Goal: Transaction & Acquisition: Purchase product/service

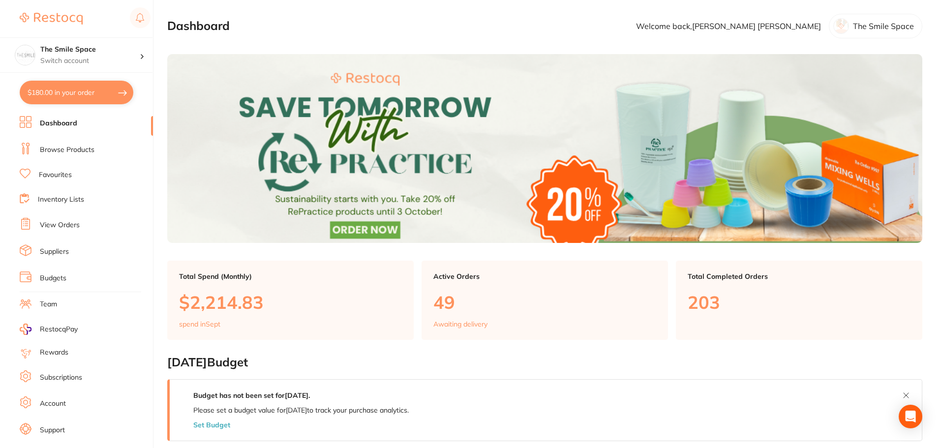
click at [100, 96] on button "$180.00 in your order" at bounding box center [77, 93] width 114 height 24
checkbox input "true"
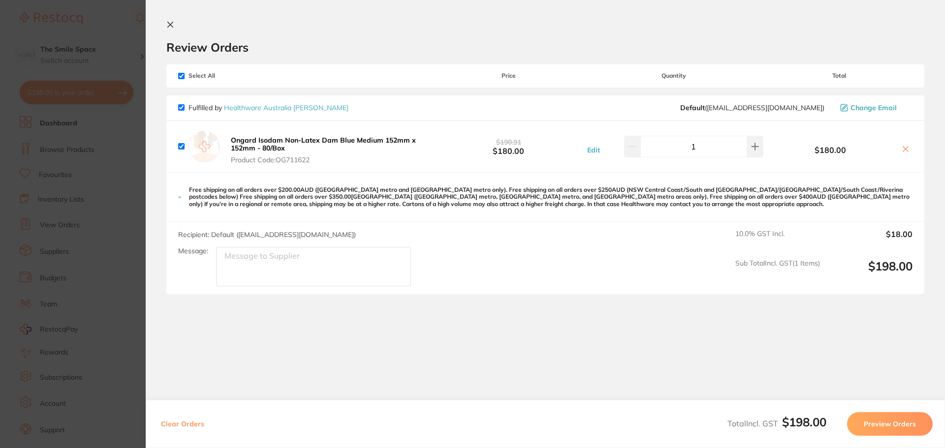
click at [133, 29] on section "Update RRP Set your pre negotiated price for this item. Item Agreed RRP (excl. …" at bounding box center [472, 224] width 945 height 448
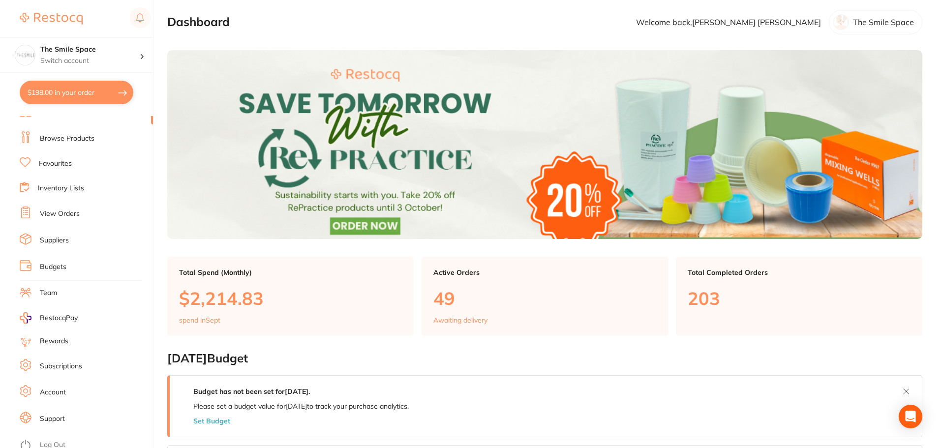
scroll to position [17, 0]
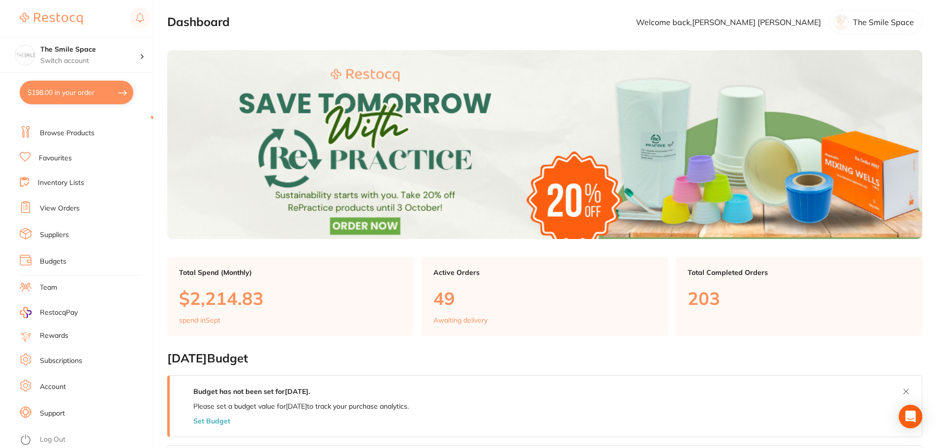
click at [59, 203] on li "View Orders" at bounding box center [86, 208] width 133 height 15
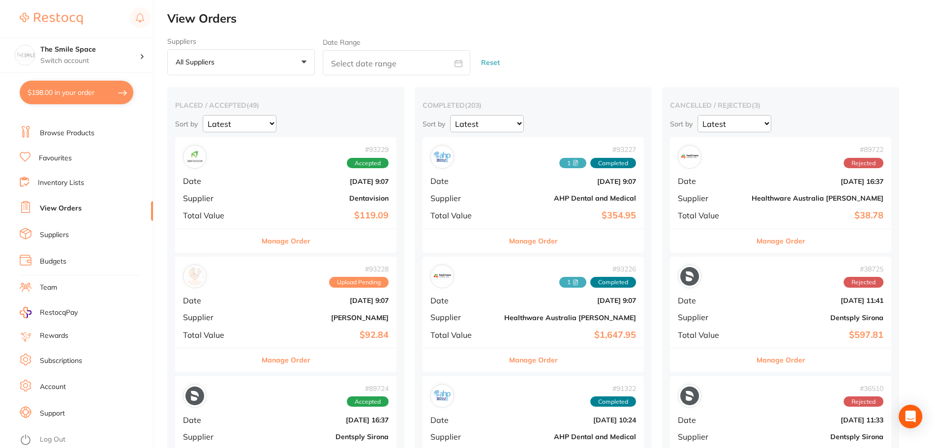
click at [73, 129] on link "Browse Products" at bounding box center [67, 133] width 55 height 10
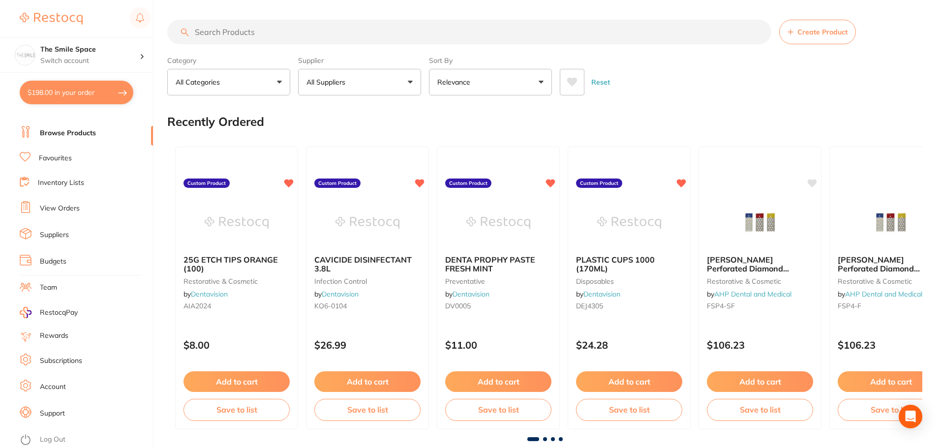
click at [60, 206] on link "View Orders" at bounding box center [60, 209] width 40 height 10
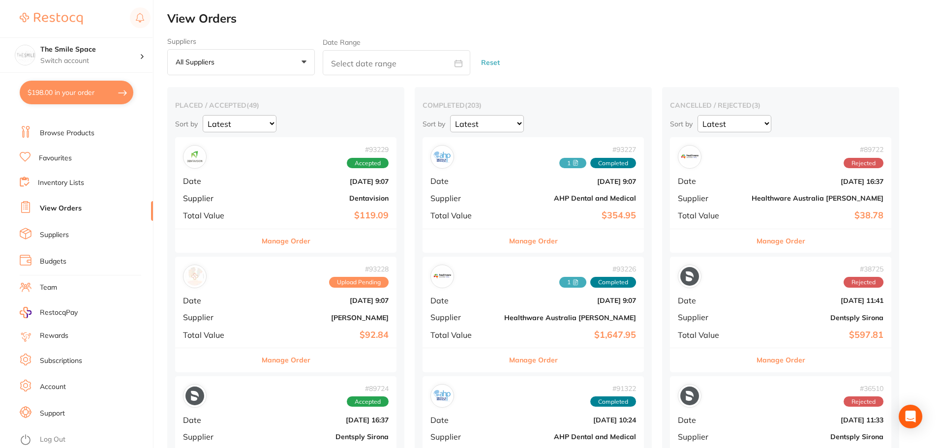
click at [348, 285] on span "Upload Pending" at bounding box center [359, 282] width 60 height 11
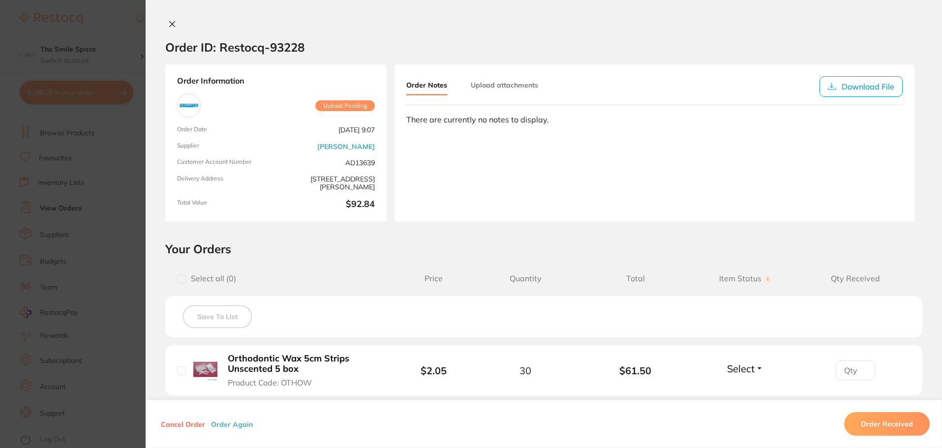
click at [328, 103] on span "Upload Pending" at bounding box center [345, 105] width 60 height 11
click at [168, 25] on icon at bounding box center [172, 24] width 8 height 8
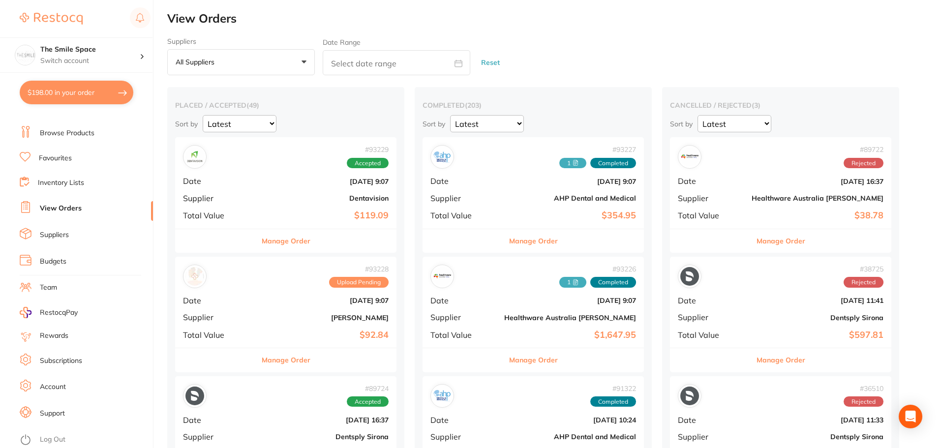
click at [757, 246] on button "Manage Order" at bounding box center [781, 241] width 49 height 24
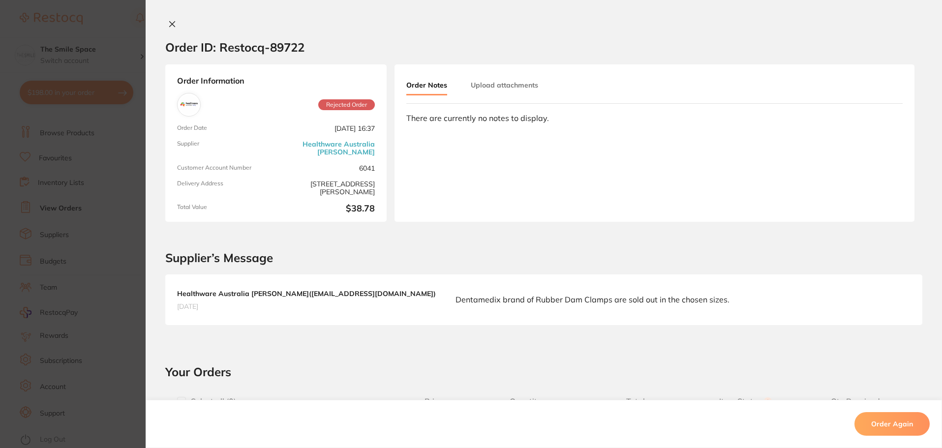
click at [136, 223] on section "Order ID: Restocq- 89722 Order Information Rejected Order Order Date [DATE] 16:…" at bounding box center [471, 224] width 942 height 448
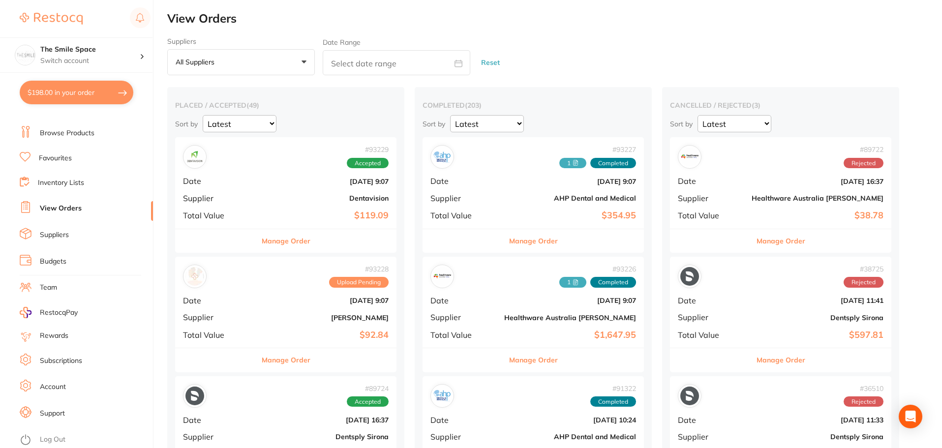
click at [350, 286] on span "Upload Pending" at bounding box center [359, 282] width 60 height 11
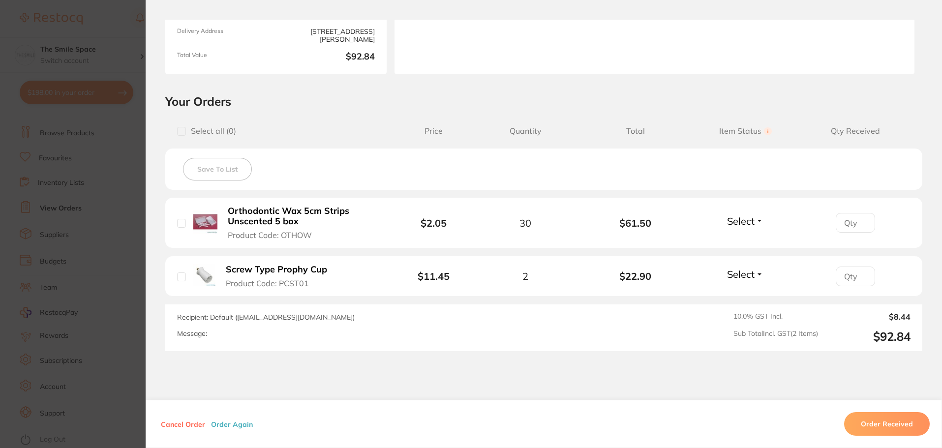
scroll to position [197, 0]
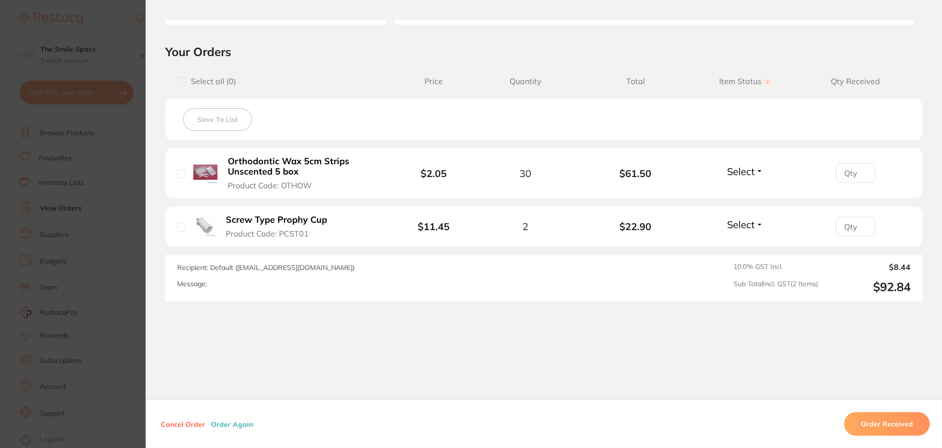
click at [174, 425] on button "Cancel Order" at bounding box center [183, 424] width 50 height 9
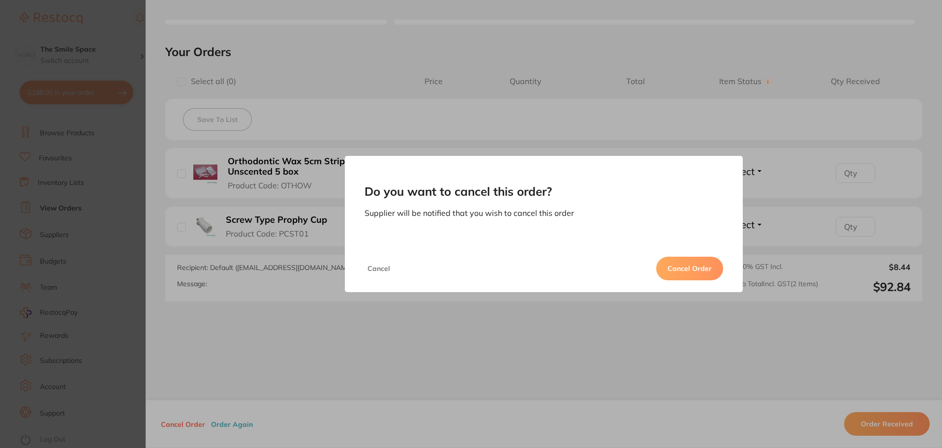
click at [692, 267] on button "Cancel Order" at bounding box center [689, 269] width 67 height 24
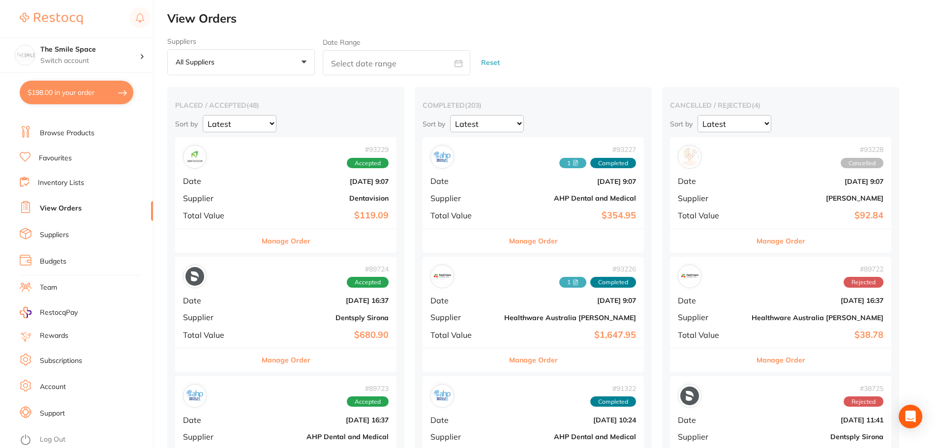
click at [757, 242] on button "Manage Order" at bounding box center [781, 241] width 49 height 24
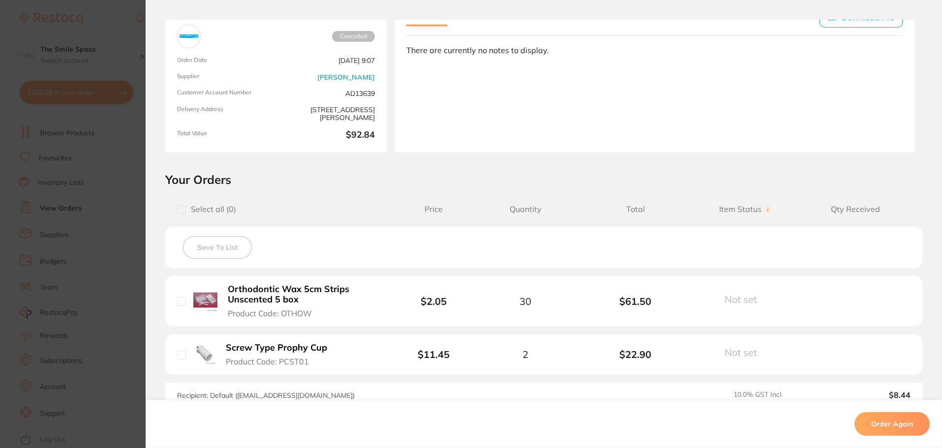
scroll to position [148, 0]
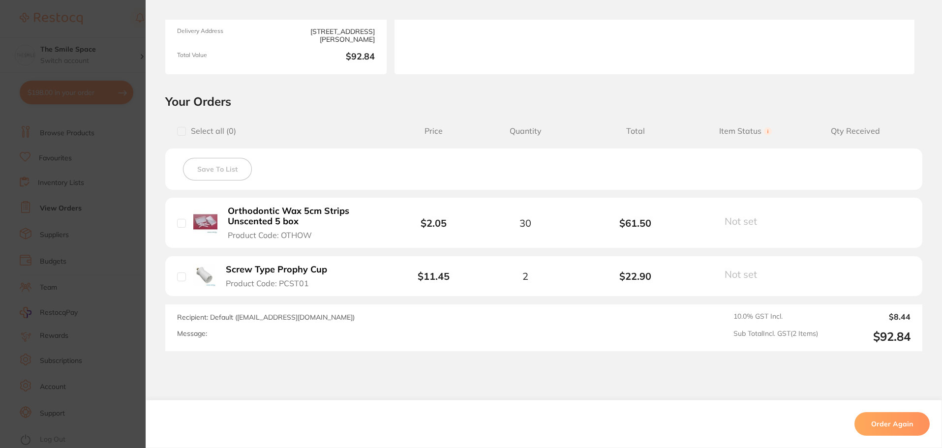
click at [596, 227] on b "$61.50" at bounding box center [636, 222] width 110 height 11
click at [884, 430] on button "Order Again" at bounding box center [892, 424] width 75 height 24
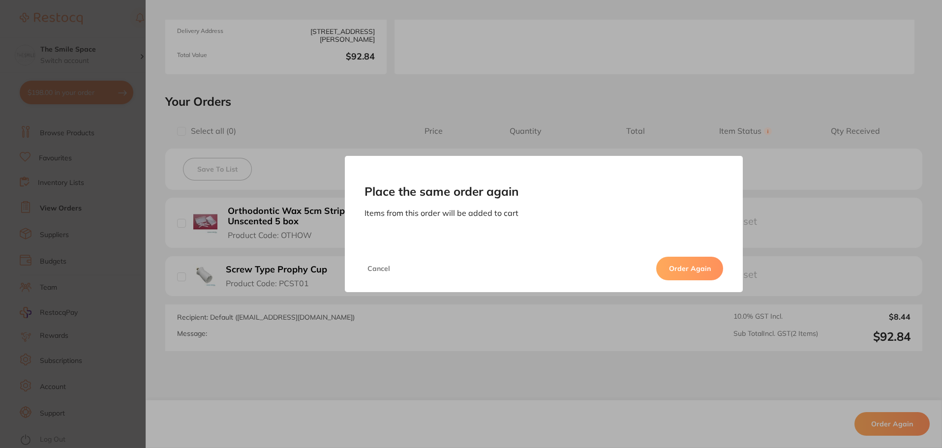
click at [433, 365] on div "Place the same order again Items from this order will be added to cart Cancel O…" at bounding box center [544, 224] width 797 height 448
click at [390, 274] on button "Cancel" at bounding box center [379, 269] width 29 height 24
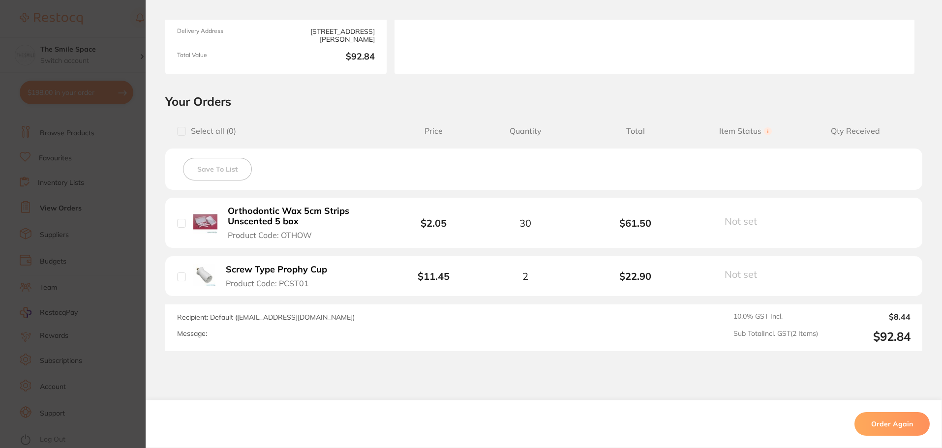
click at [178, 224] on input "checkbox" at bounding box center [181, 223] width 9 height 9
checkbox input "true"
click at [892, 430] on button "Order Again" at bounding box center [892, 424] width 75 height 24
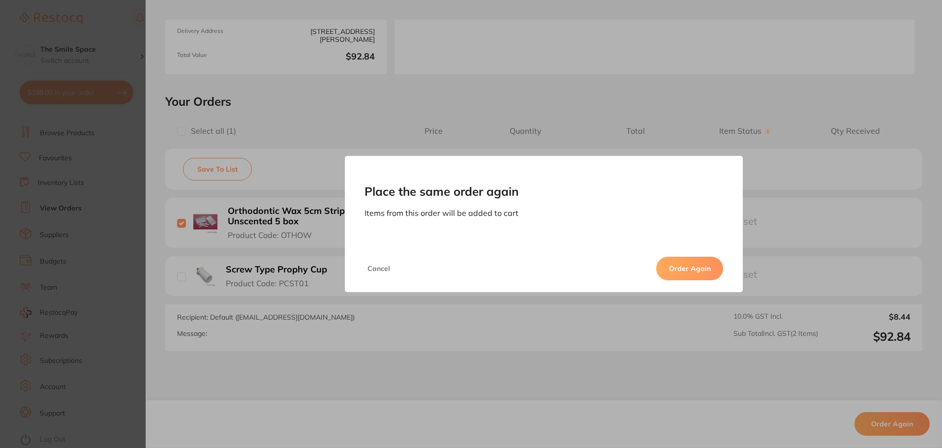
click at [683, 268] on button "Order Again" at bounding box center [689, 269] width 67 height 24
checkbox input "false"
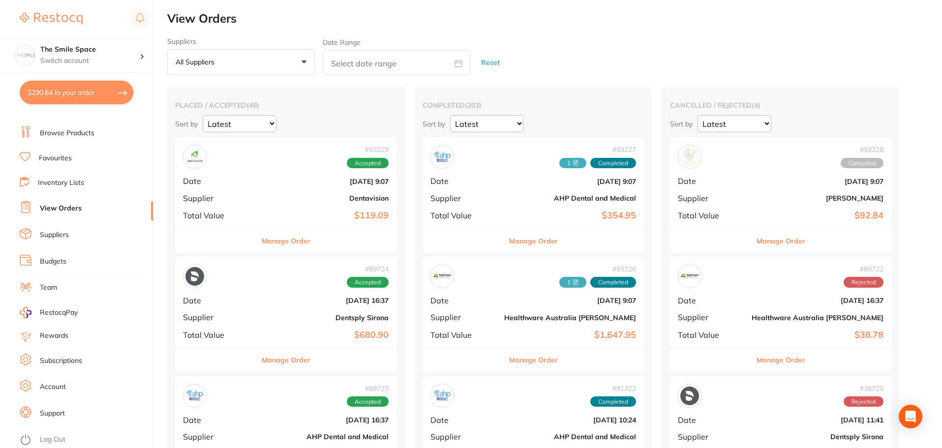
click at [61, 124] on ul "Dashboard Browse Products Favourites Inventory Lists View Orders Suppliers Budg…" at bounding box center [86, 269] width 133 height 340
click at [70, 131] on link "Browse Products" at bounding box center [67, 133] width 55 height 10
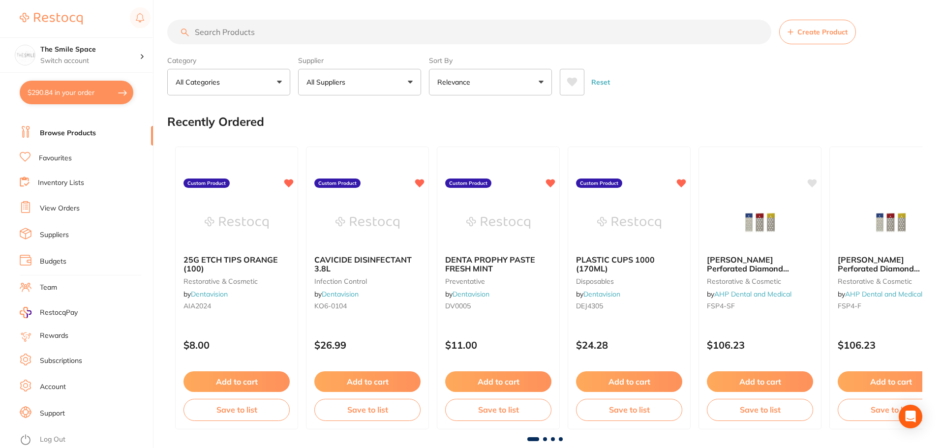
click at [270, 33] on input "search" at bounding box center [469, 32] width 604 height 25
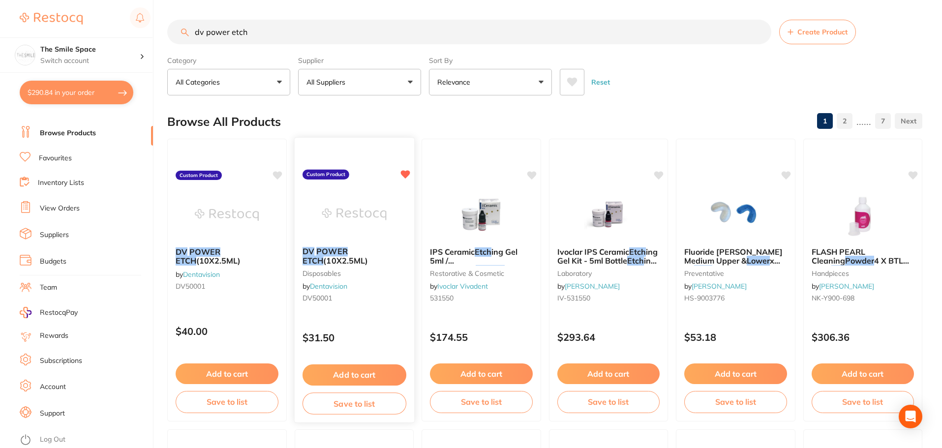
type input "dv power etch"
click at [332, 373] on button "Add to cart" at bounding box center [354, 375] width 104 height 21
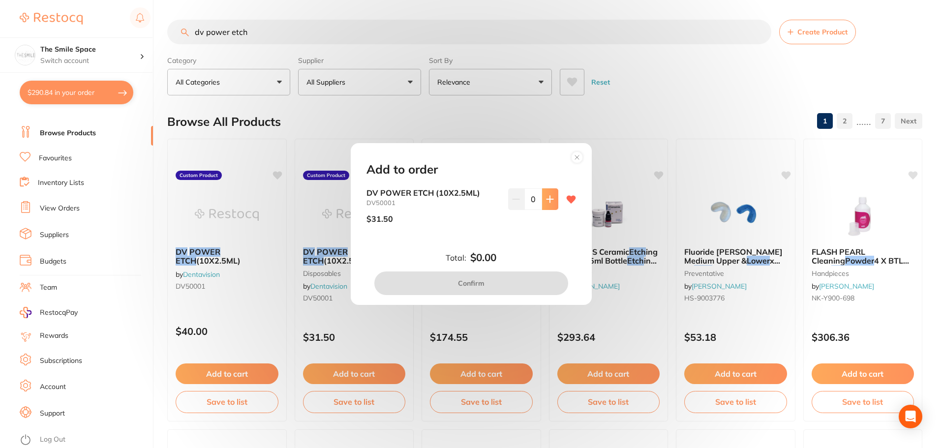
click at [548, 202] on icon at bounding box center [550, 199] width 6 height 6
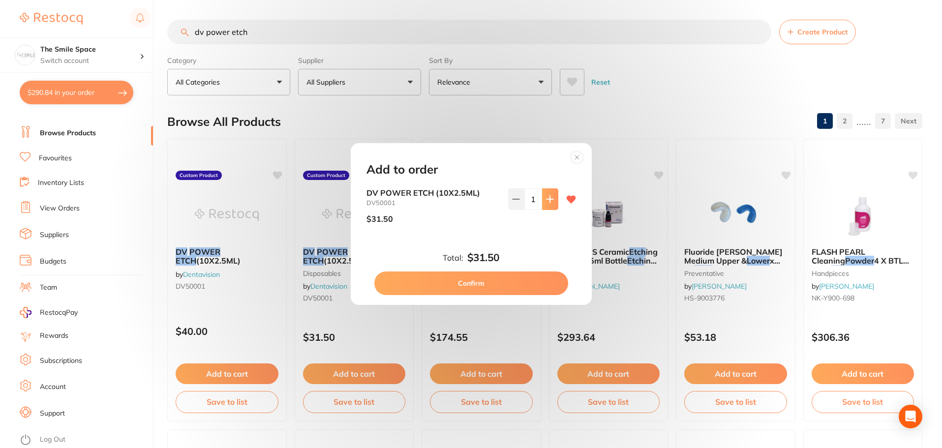
click at [548, 202] on icon at bounding box center [550, 199] width 6 height 6
type input "2"
click at [490, 284] on button "Confirm" at bounding box center [471, 284] width 194 height 24
